Goal: Check status: Check status

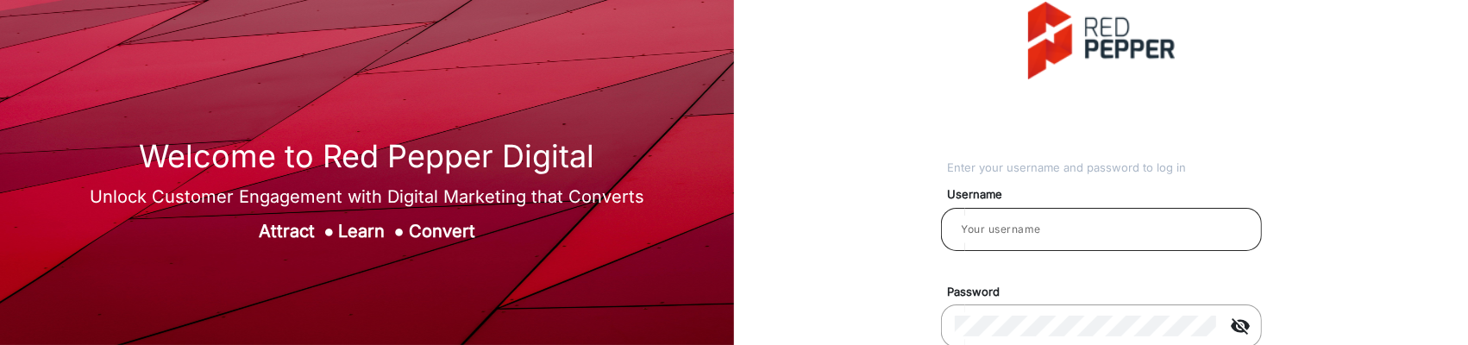
scroll to position [96, 0]
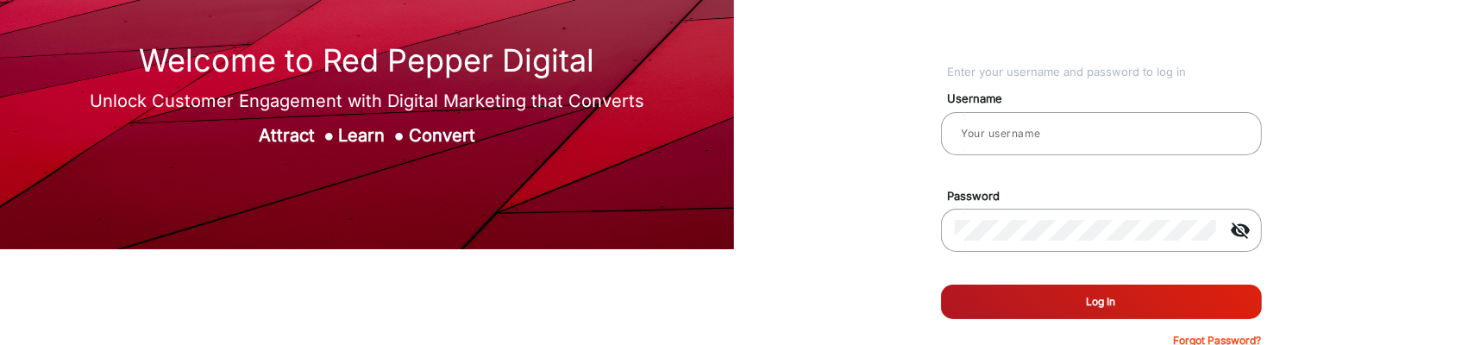
type input "[PERSON_NAME]"
click at [1089, 297] on button "Log In" at bounding box center [1101, 302] width 321 height 34
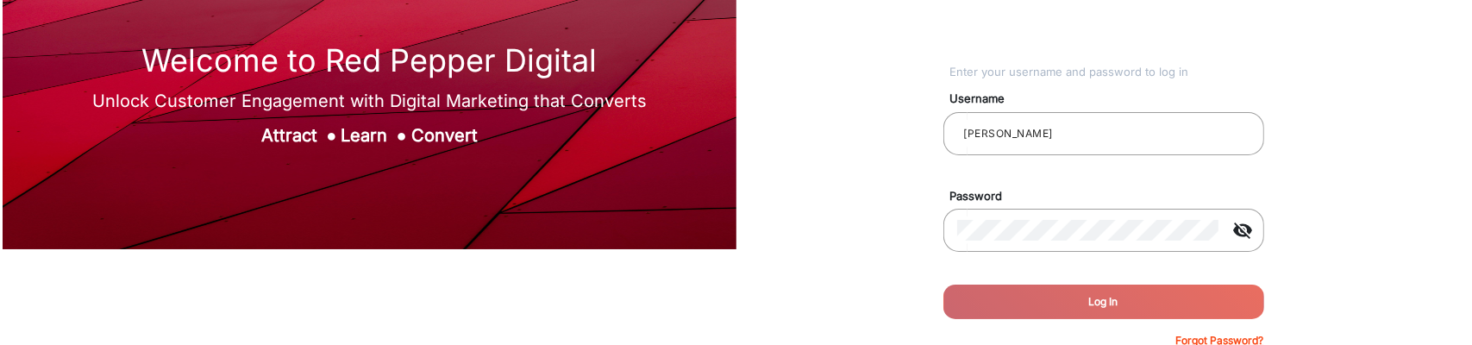
scroll to position [0, 0]
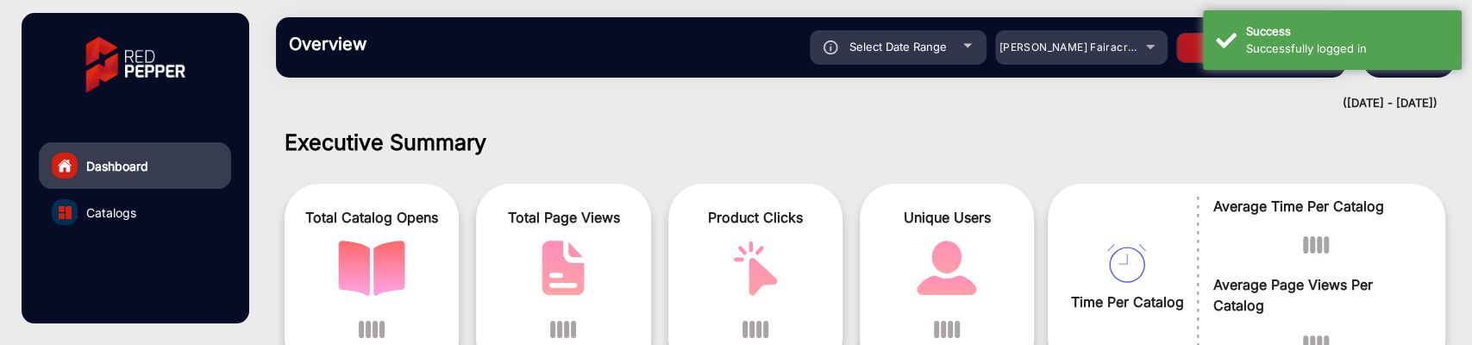
scroll to position [13, 0]
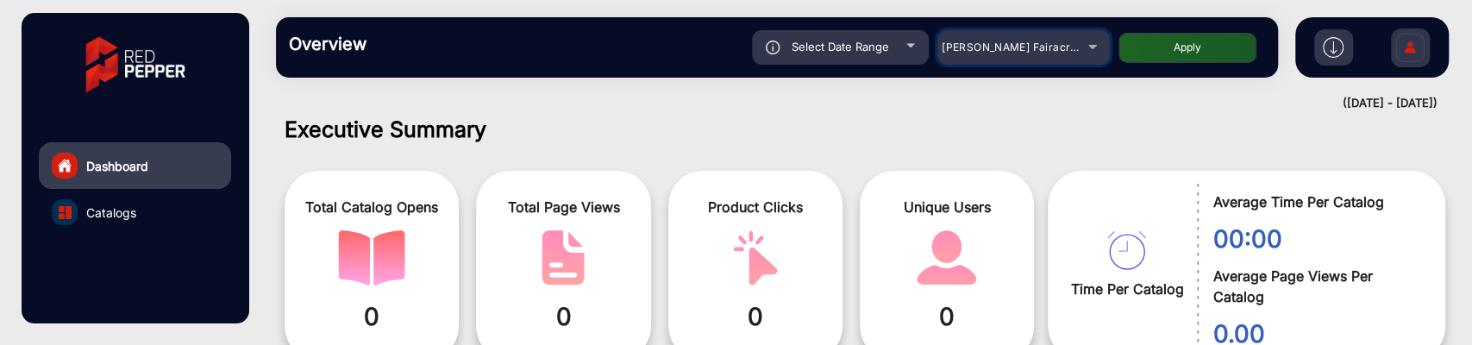
click at [1053, 34] on mat-select "[PERSON_NAME] Fairacre Farms" at bounding box center [1023, 47] width 172 height 34
click at [1054, 39] on div "[PERSON_NAME] Fairacre Farms" at bounding box center [1011, 47] width 138 height 21
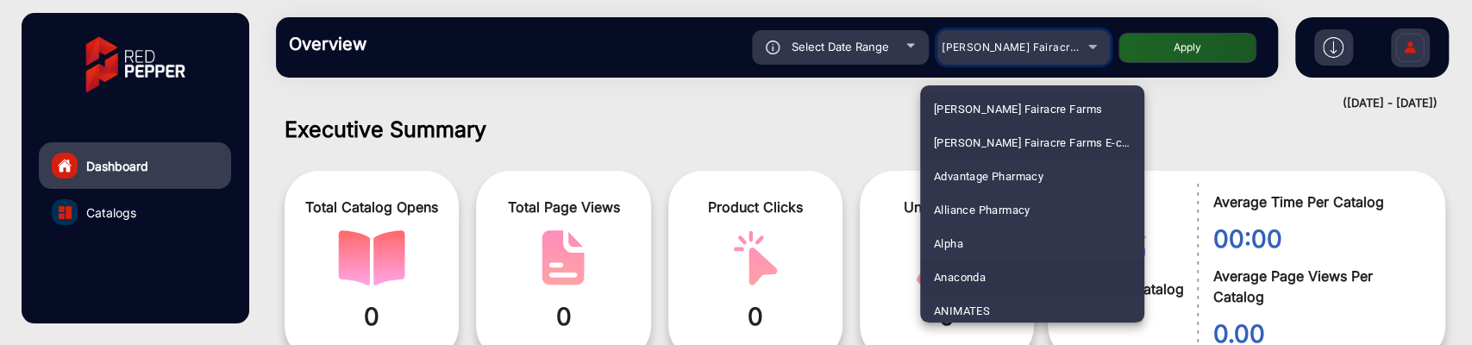
scroll to position [96, 0]
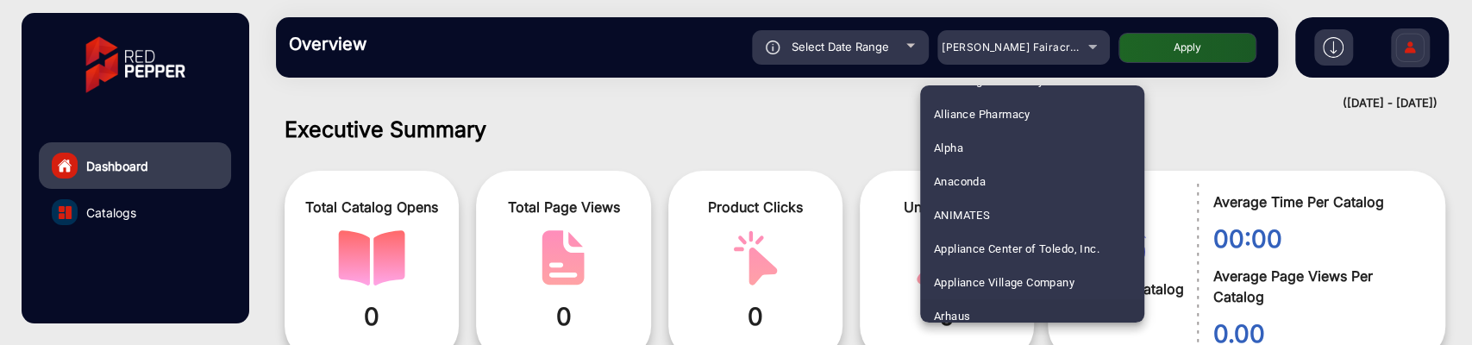
click at [969, 304] on span "Arhaus" at bounding box center [952, 316] width 36 height 34
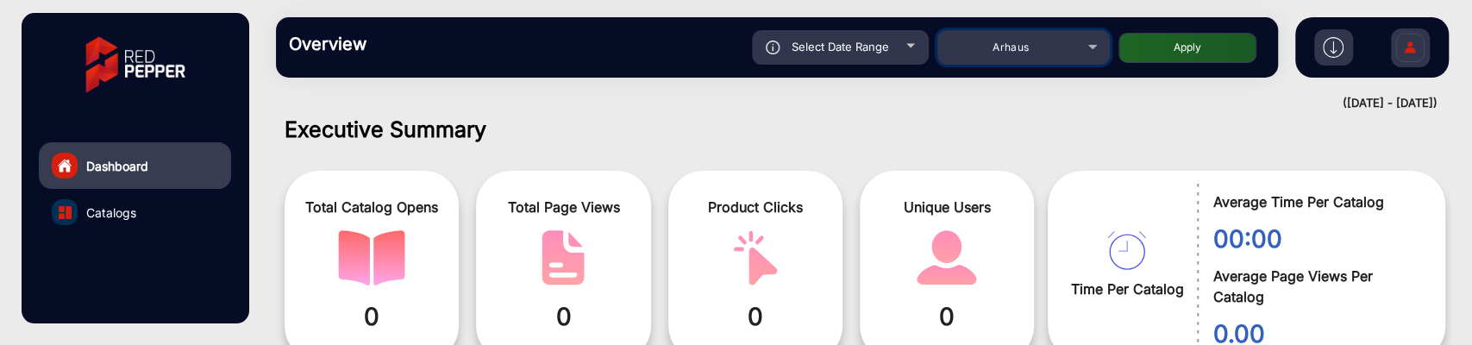
scroll to position [105, 0]
click at [1211, 53] on button "Apply" at bounding box center [1188, 48] width 138 height 30
type input "[DATE]"
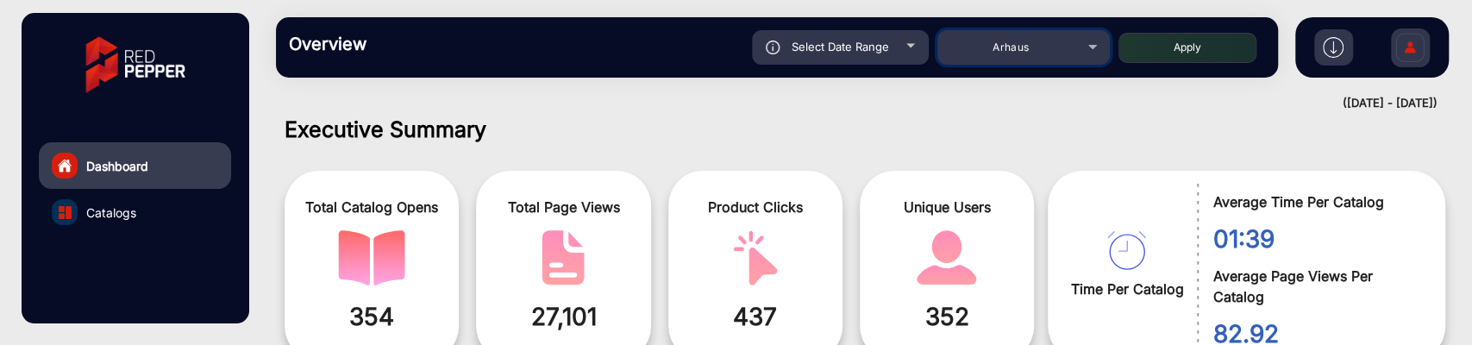
click at [1067, 49] on div "Arhaus" at bounding box center [1011, 47] width 138 height 21
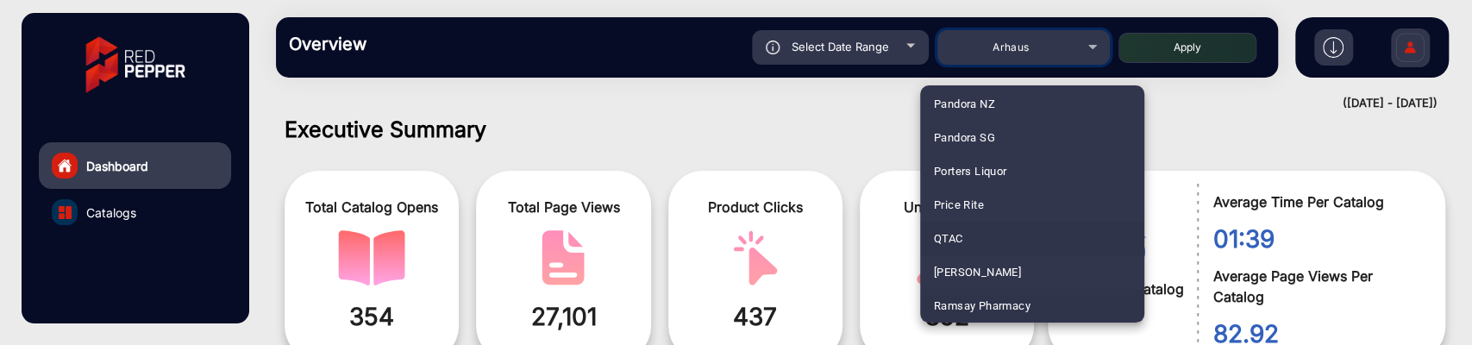
scroll to position [4137, 0]
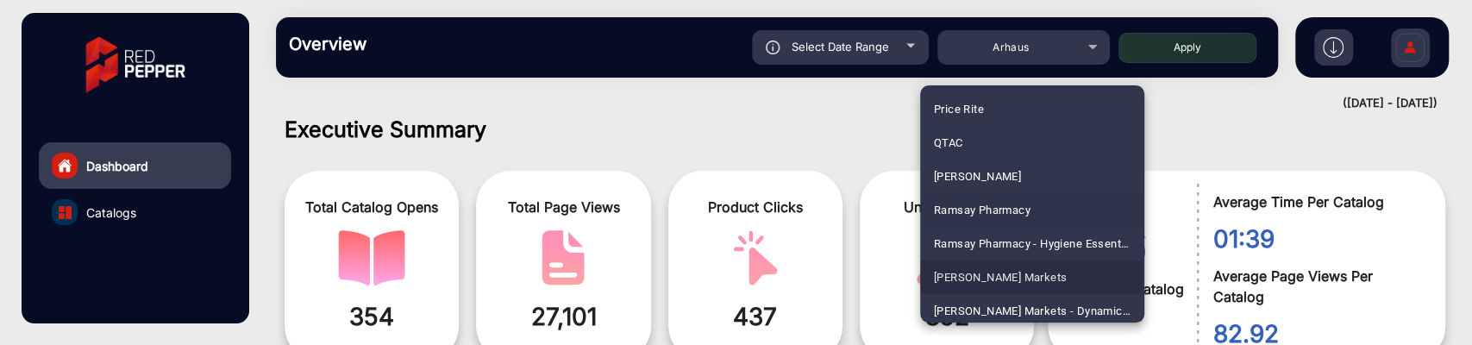
click at [990, 273] on span "[PERSON_NAME] Markets" at bounding box center [1001, 277] width 134 height 34
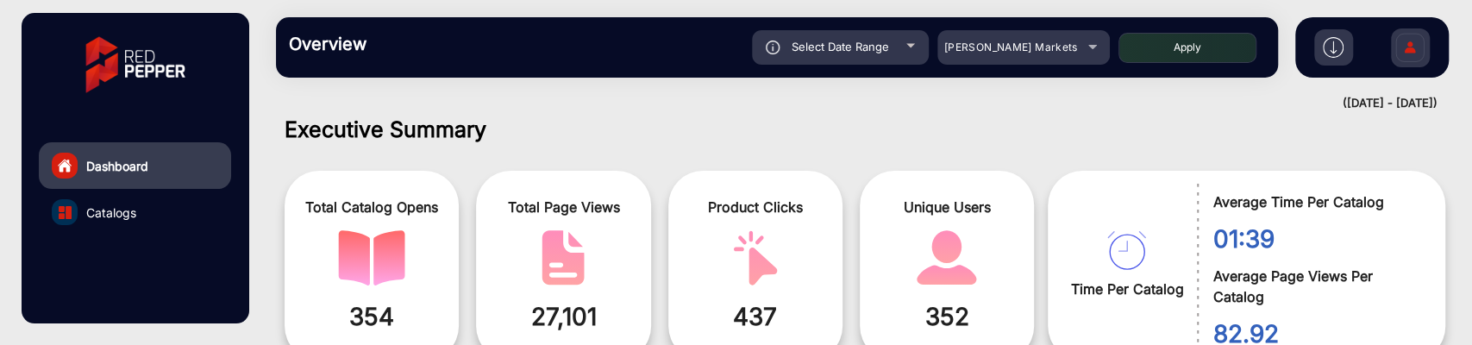
click at [1150, 47] on button "Apply" at bounding box center [1188, 48] width 138 height 30
type input "[DATE]"
